Goal: Book appointment/travel/reservation

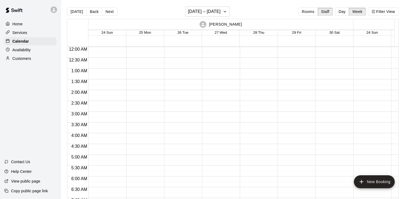
scroll to position [328, 0]
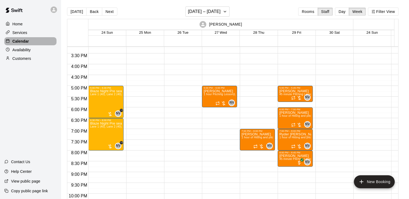
click at [26, 41] on p "Calendar" at bounding box center [20, 41] width 16 height 5
click at [90, 10] on button "Back" at bounding box center [94, 12] width 16 height 8
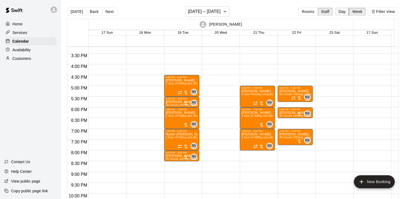
click at [341, 12] on button "Day" at bounding box center [342, 12] width 14 height 8
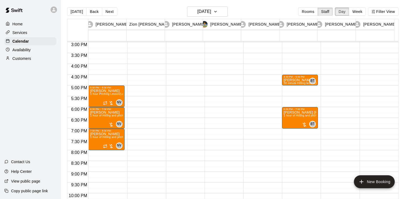
scroll to position [323, 0]
click at [95, 13] on button "Back" at bounding box center [94, 12] width 16 height 8
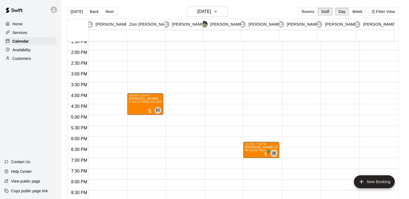
scroll to position [294, 0]
click at [211, 15] on h6 "[DATE]" at bounding box center [204, 12] width 14 height 8
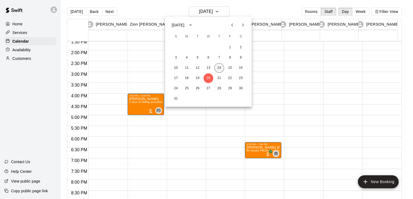
click at [218, 68] on button "14" at bounding box center [219, 68] width 10 height 10
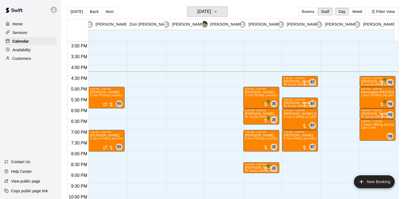
scroll to position [323, 0]
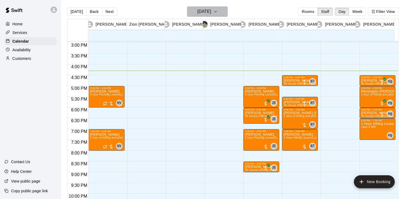
click at [197, 12] on h6 "[DATE]" at bounding box center [204, 12] width 14 height 8
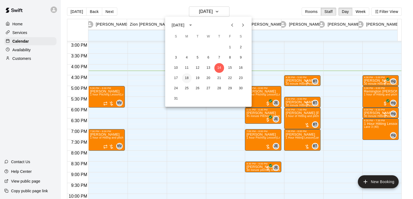
click at [187, 77] on button "18" at bounding box center [187, 78] width 10 height 10
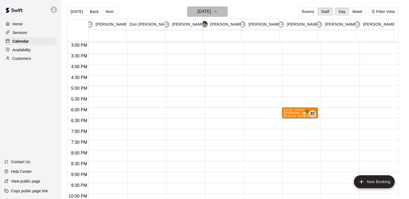
click at [211, 14] on h6 "[DATE]" at bounding box center [204, 12] width 14 height 8
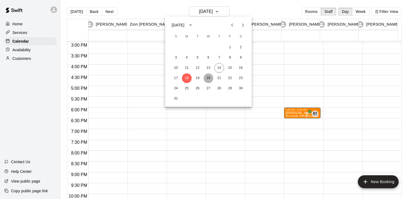
click at [208, 74] on button "20" at bounding box center [208, 78] width 10 height 10
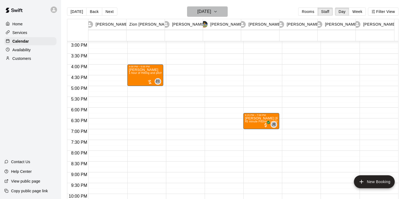
click at [211, 12] on h6 "[DATE]" at bounding box center [204, 12] width 14 height 8
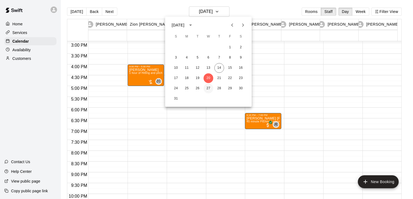
click at [207, 85] on button "27" at bounding box center [208, 89] width 10 height 10
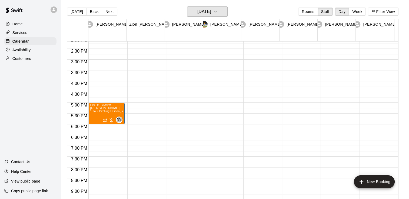
scroll to position [306, 0]
